Goal: Transaction & Acquisition: Download file/media

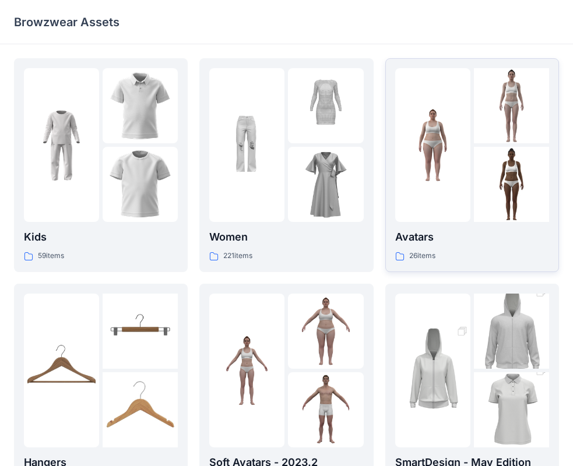
click at [451, 169] on img at bounding box center [432, 145] width 75 height 75
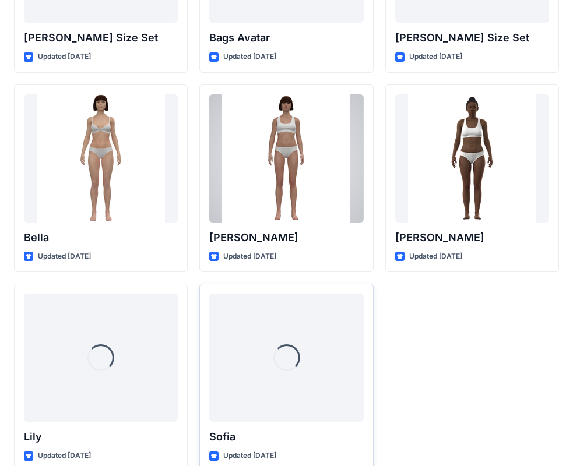
scroll to position [1392, 0]
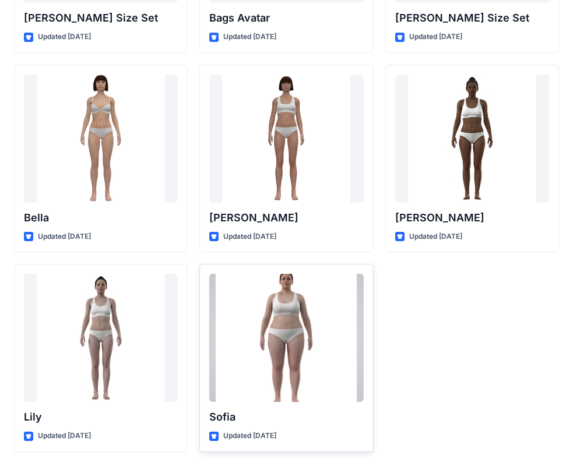
click at [294, 347] on div at bounding box center [286, 338] width 154 height 128
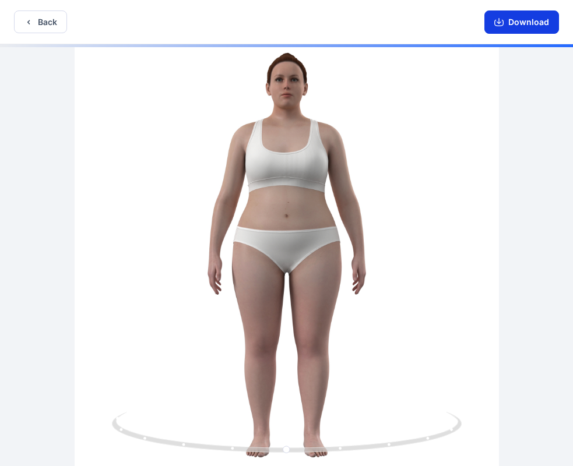
click at [511, 21] on button "Download" at bounding box center [521, 21] width 75 height 23
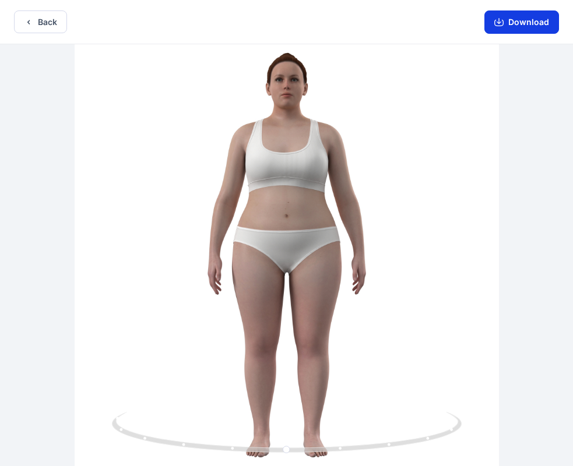
click at [525, 29] on button "Download" at bounding box center [521, 21] width 75 height 23
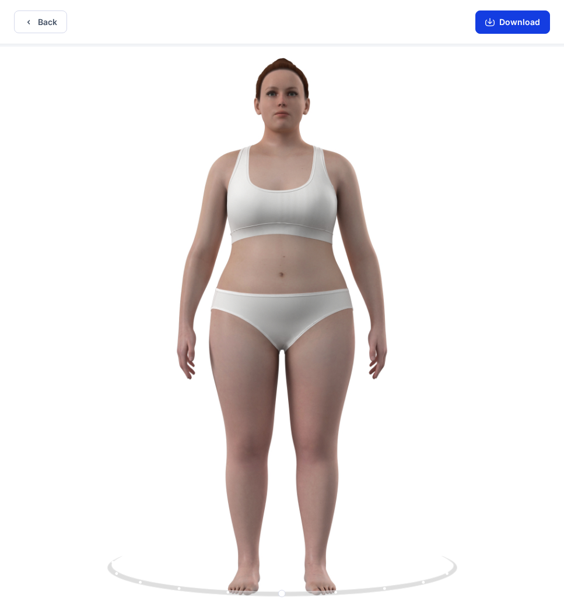
click at [505, 22] on button "Download" at bounding box center [512, 21] width 75 height 23
